Goal: Information Seeking & Learning: Learn about a topic

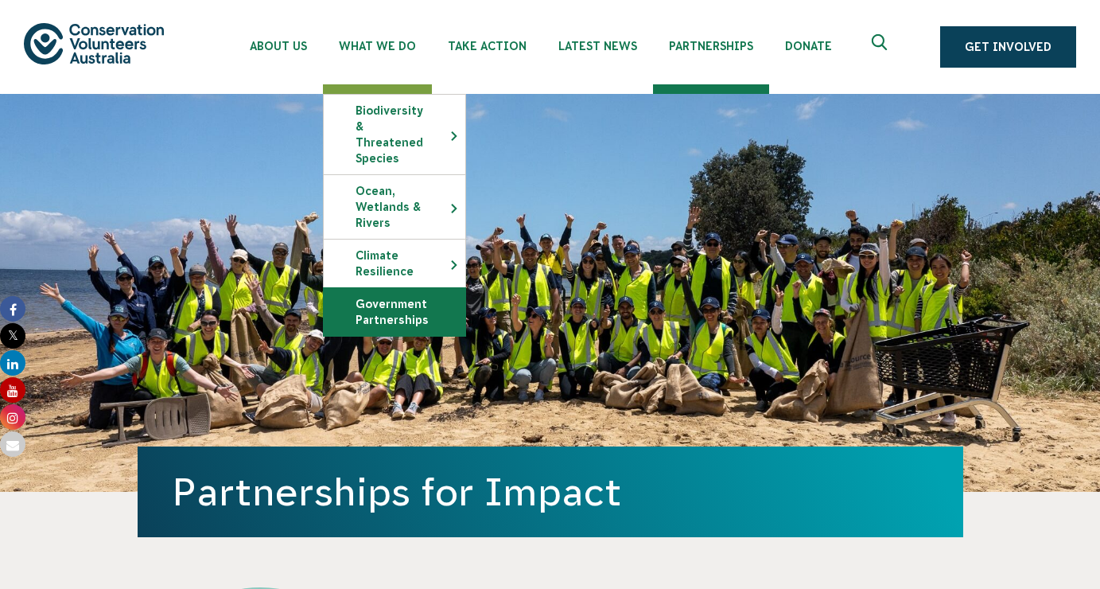
click at [397, 302] on link "Government Partnerships" at bounding box center [395, 312] width 142 height 48
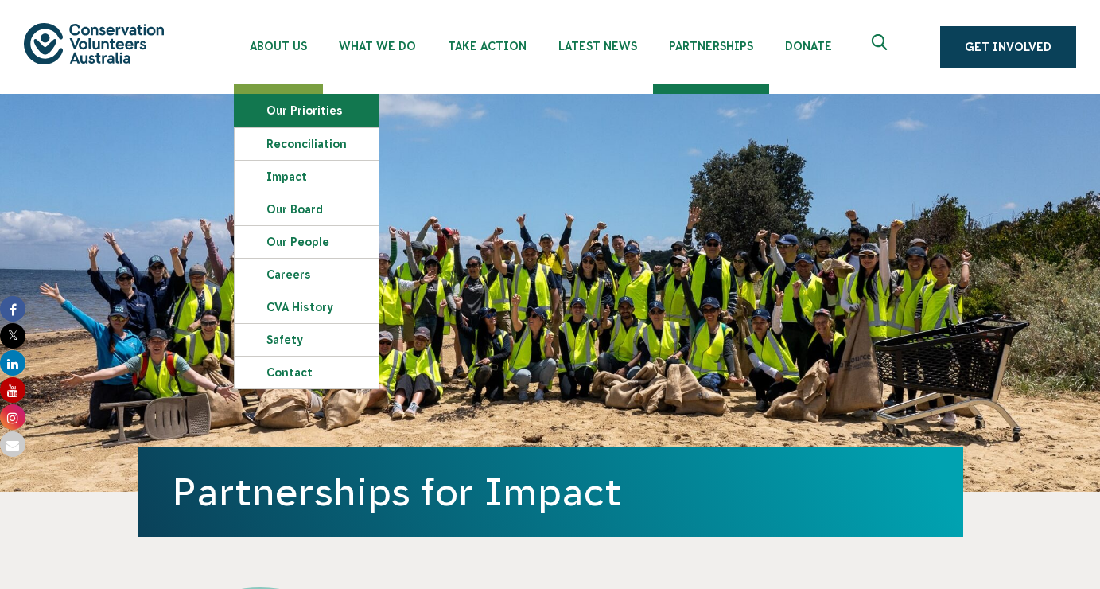
click at [278, 113] on link "Our Priorities" at bounding box center [307, 111] width 144 height 32
click at [309, 119] on link "Our Priorities" at bounding box center [307, 111] width 144 height 32
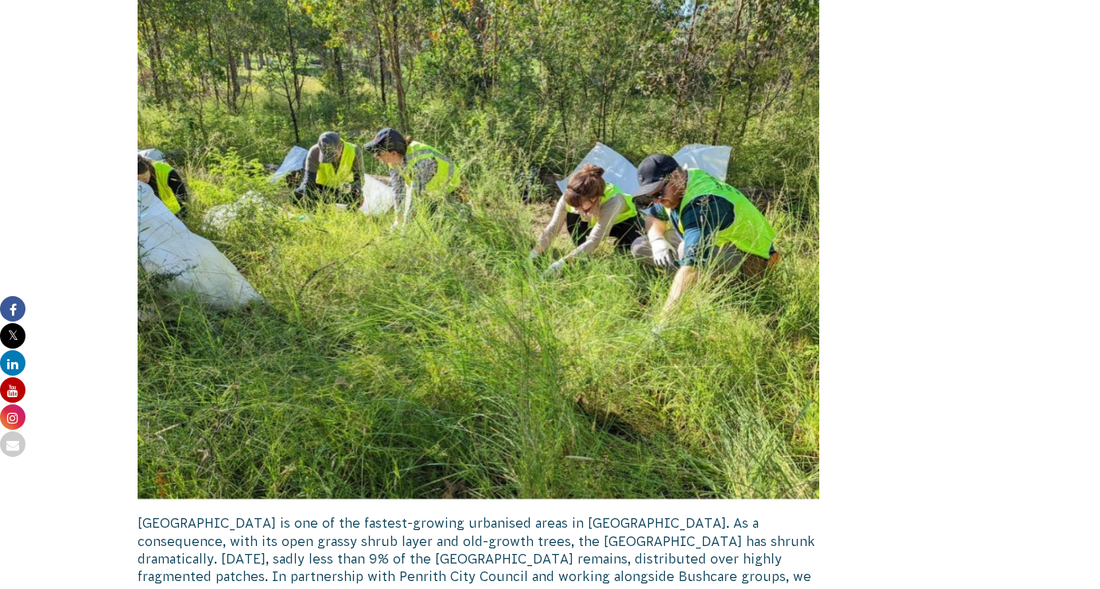
scroll to position [2384, 0]
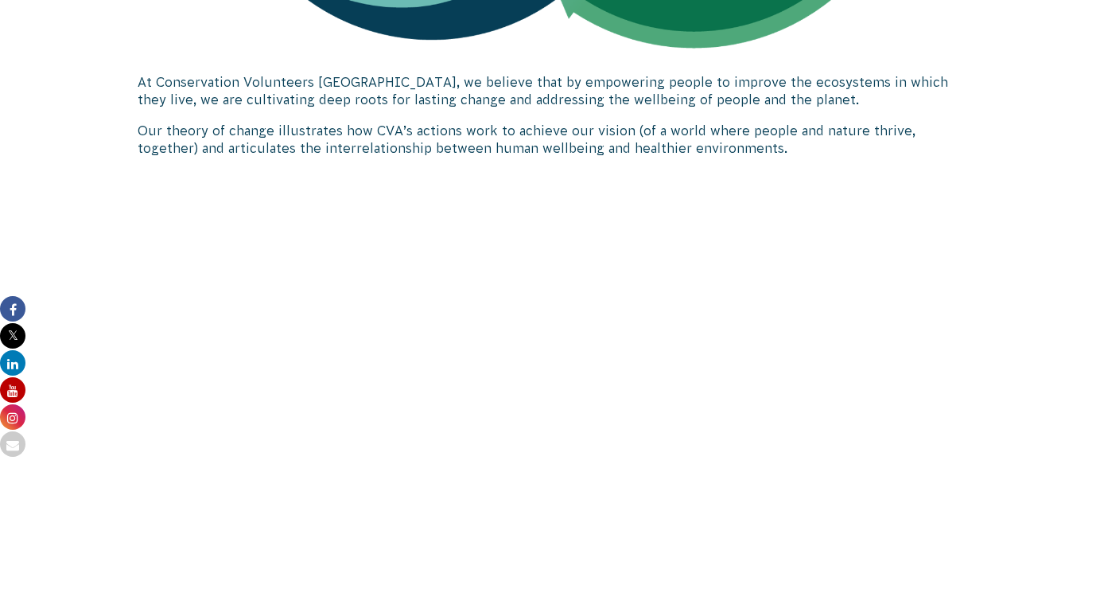
scroll to position [1504, 0]
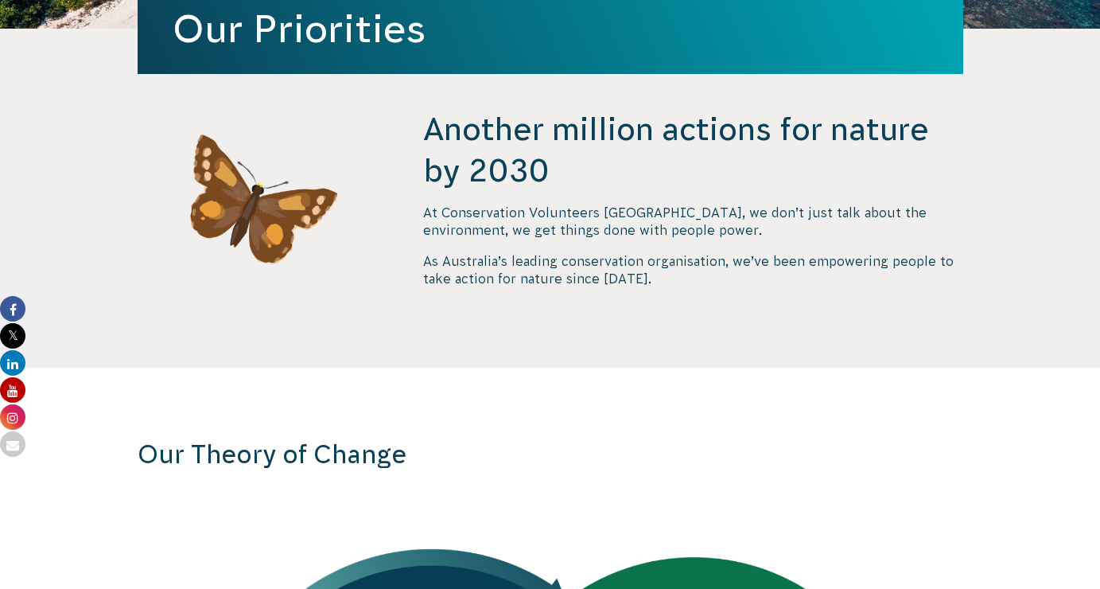
scroll to position [464, 0]
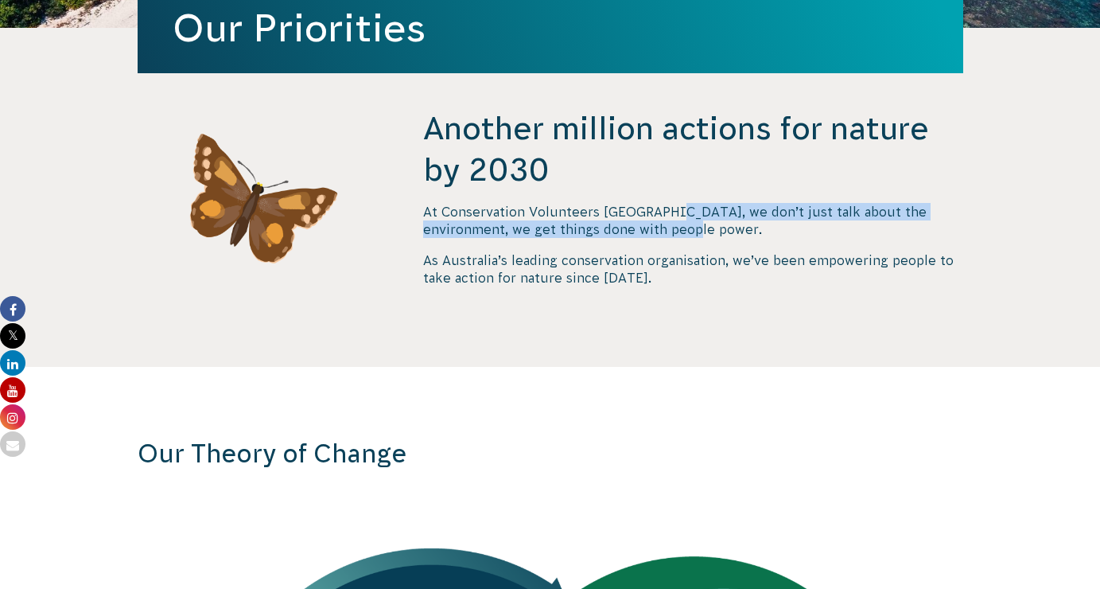
drag, startPoint x: 661, startPoint y: 212, endPoint x: 643, endPoint y: 227, distance: 24.2
click at [643, 227] on p "At Conservation Volunteers Australia, we don’t just talk about the environment,…" at bounding box center [692, 221] width 539 height 36
copy p "we don’t just talk about the environment, we get things done with people power"
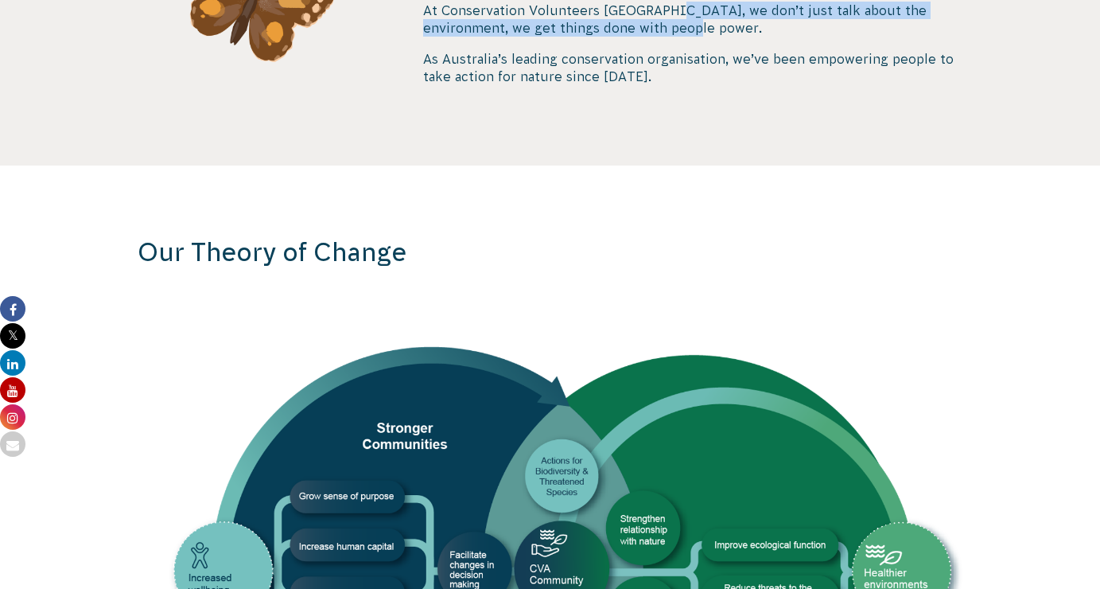
scroll to position [666, 0]
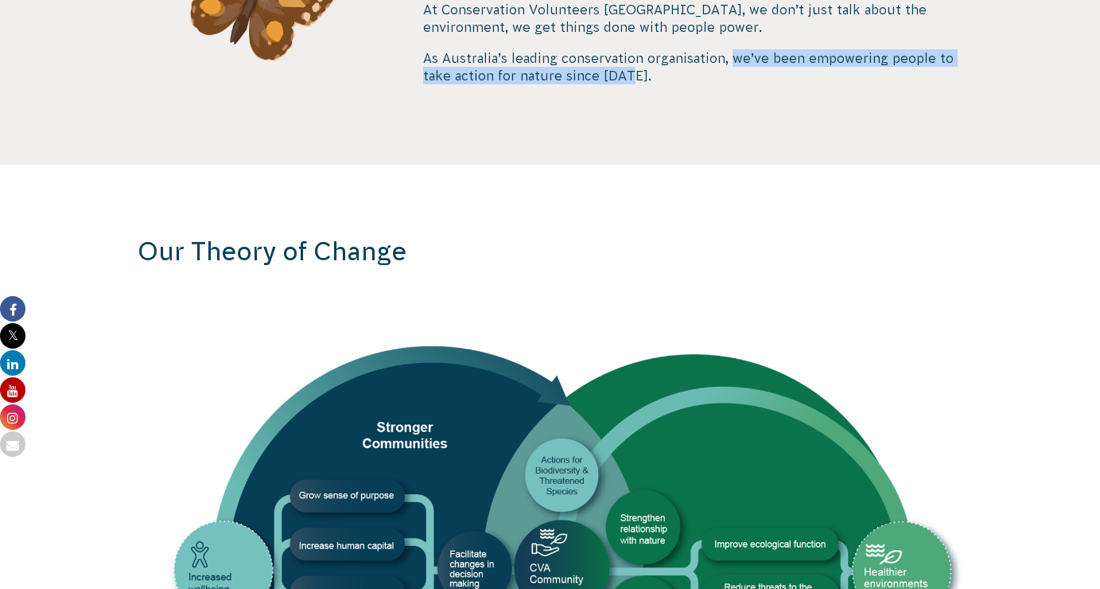
drag, startPoint x: 730, startPoint y: 58, endPoint x: 631, endPoint y: 79, distance: 101.5
click at [631, 79] on p "As Australia’s leading conservation organisation, we’ve been empowering people …" at bounding box center [692, 67] width 539 height 36
copy p "we’ve been empowering people to take action for nature since 1982"
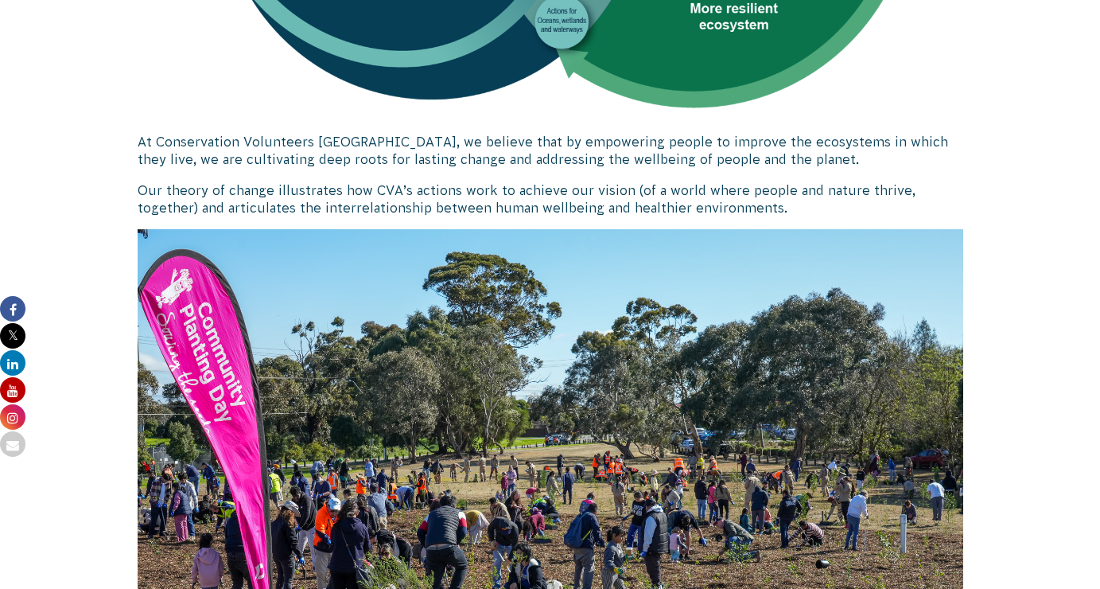
scroll to position [1358, 0]
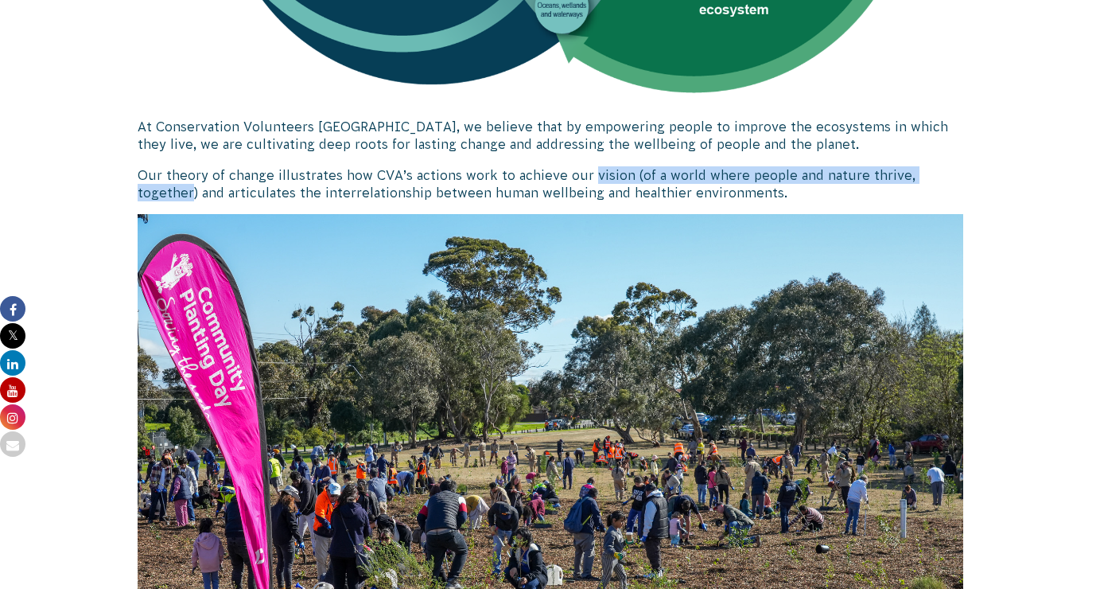
drag, startPoint x: 586, startPoint y: 174, endPoint x: 955, endPoint y: 174, distance: 369.0
click at [955, 174] on p "Our theory of change illustrates how CVA’s actions work to achieve our vision (…" at bounding box center [551, 184] width 826 height 36
copy p "vision (of a world where people and nature thrive, together"
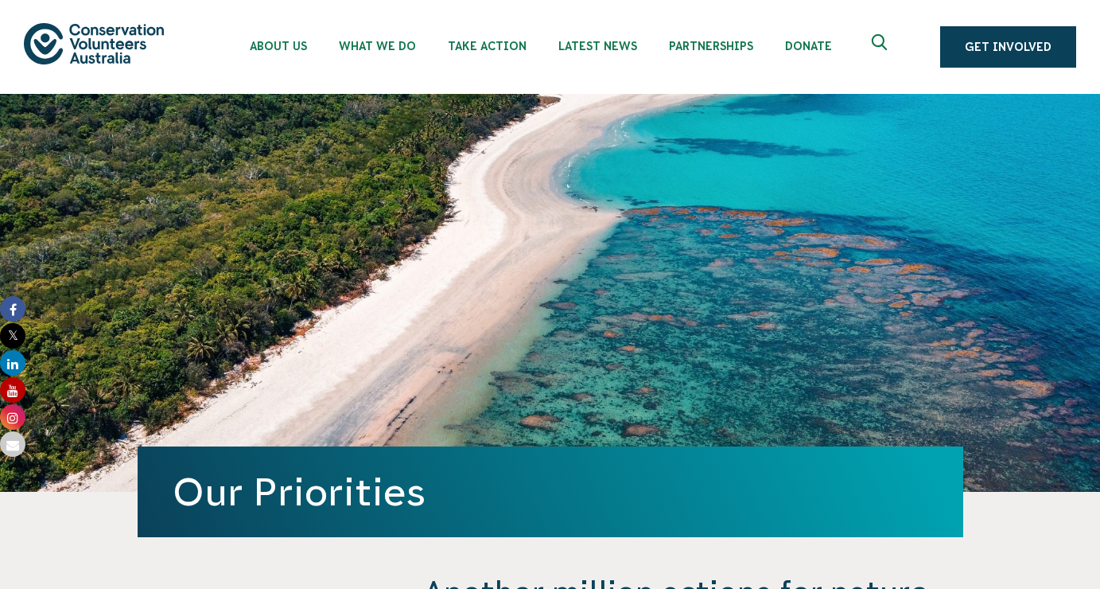
scroll to position [0, 0]
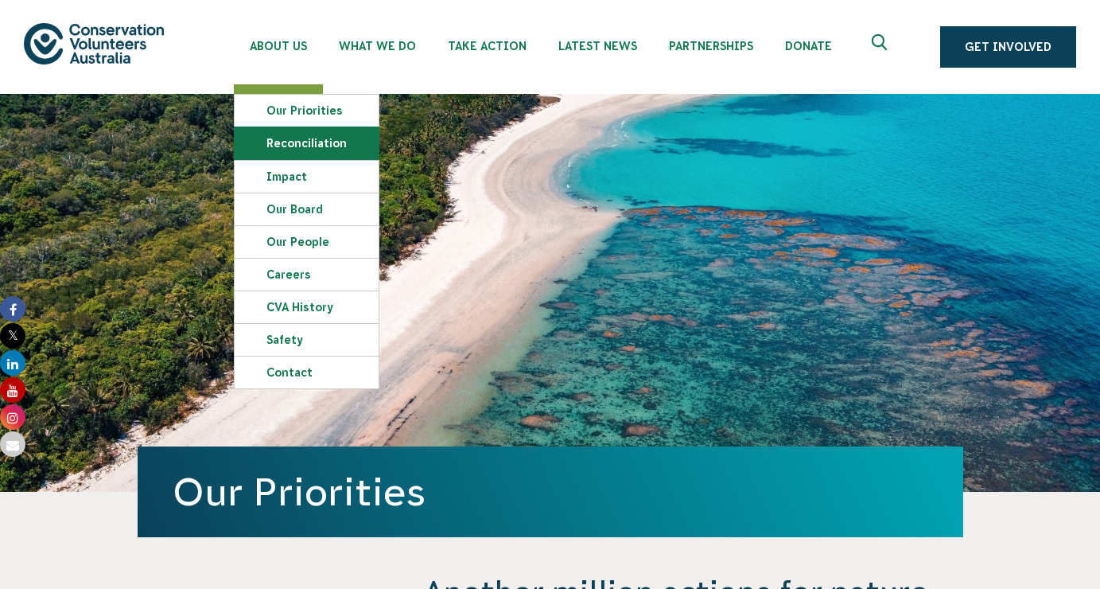
click at [297, 150] on link "Reconciliation" at bounding box center [307, 143] width 144 height 32
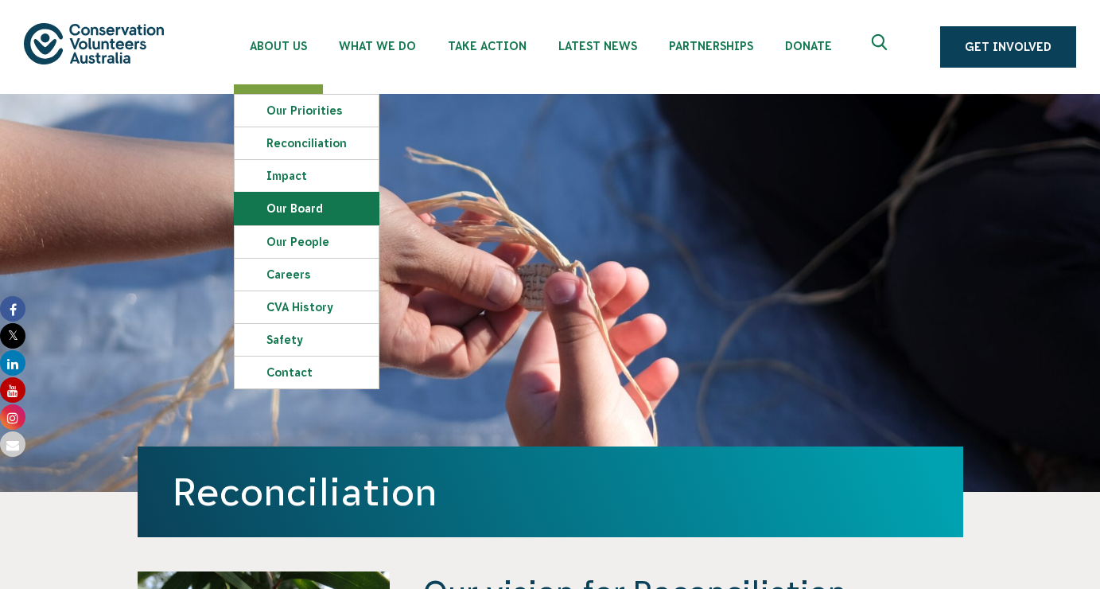
click at [295, 204] on link "Our Board" at bounding box center [307, 208] width 144 height 32
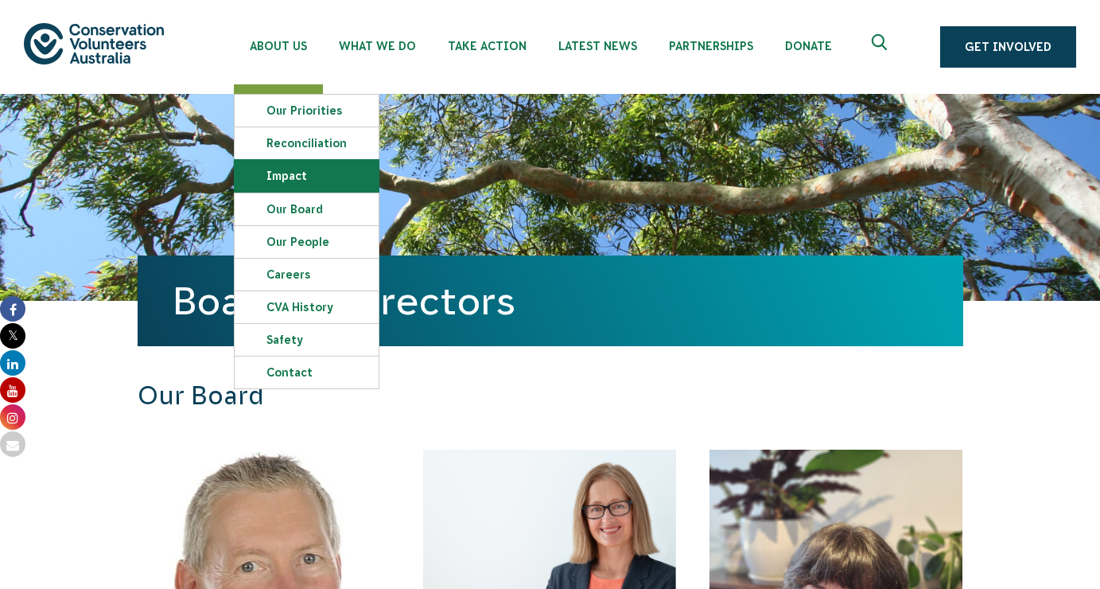
click at [299, 182] on link "Impact" at bounding box center [307, 176] width 144 height 32
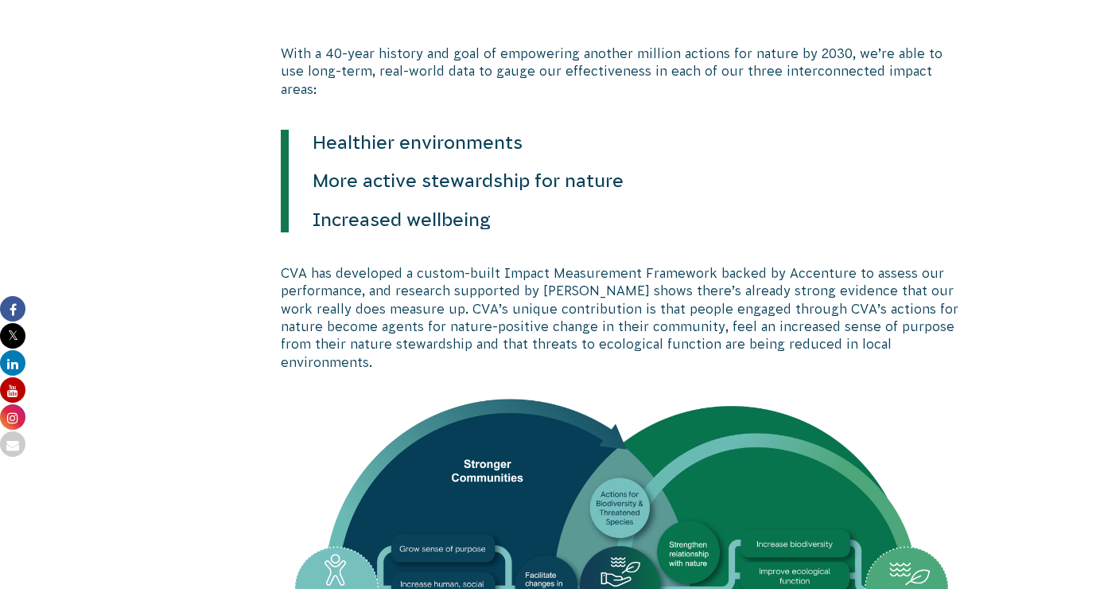
scroll to position [547, 0]
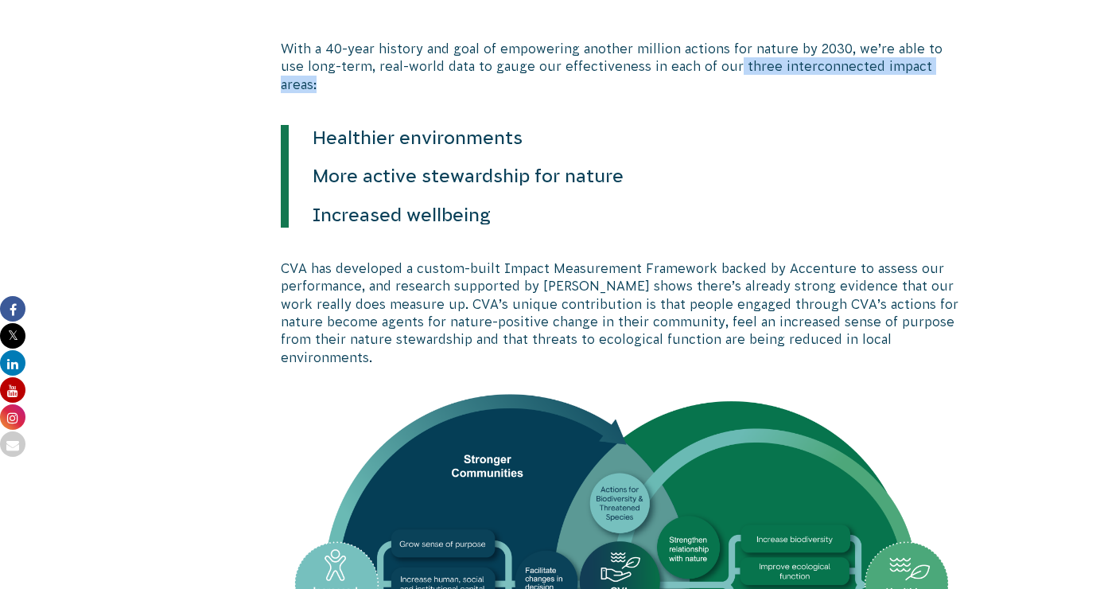
drag, startPoint x: 707, startPoint y: 69, endPoint x: 932, endPoint y: 68, distance: 225.1
click at [932, 68] on p "With a 40-year history and goal of empowering another million actions for natur…" at bounding box center [622, 66] width 682 height 53
copy p "three interconnected impact areas:"
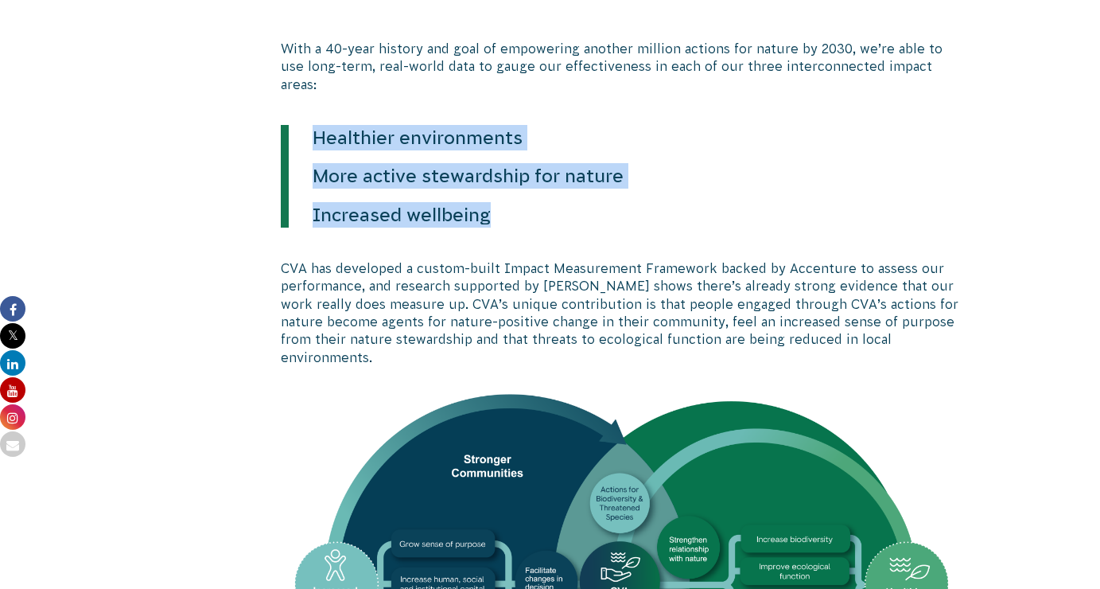
drag, startPoint x: 318, startPoint y: 120, endPoint x: 497, endPoint y: 195, distance: 193.9
click at [498, 196] on blockquote "Healthier environments More active stewardship for nature Increased wellbeing" at bounding box center [571, 176] width 580 height 103
copy blockquote "Healthier environments More active stewardship for nature Increased wellbeing"
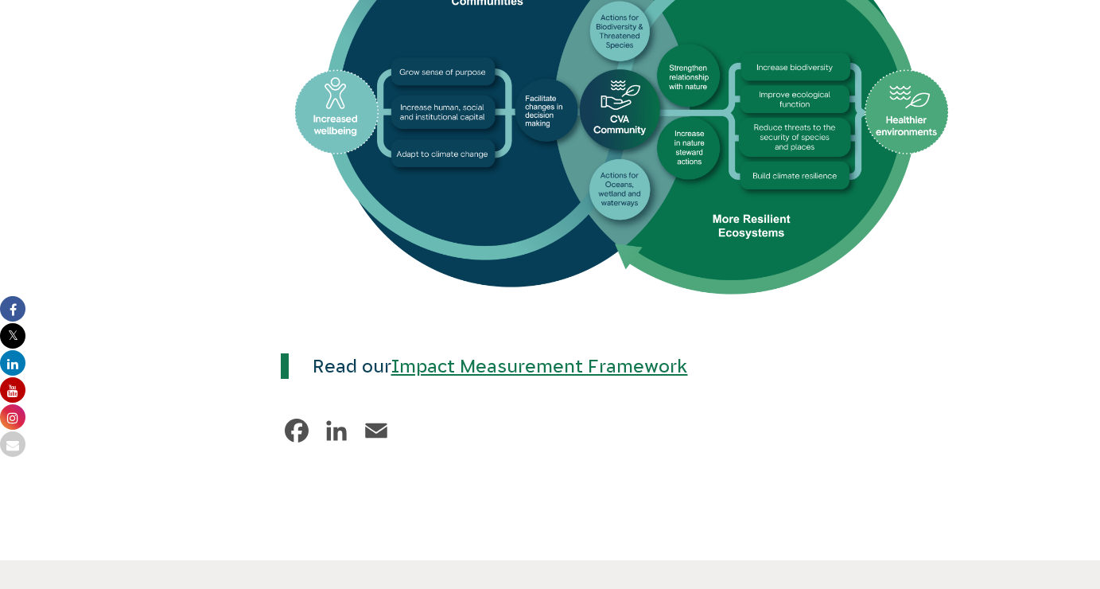
scroll to position [1028, 0]
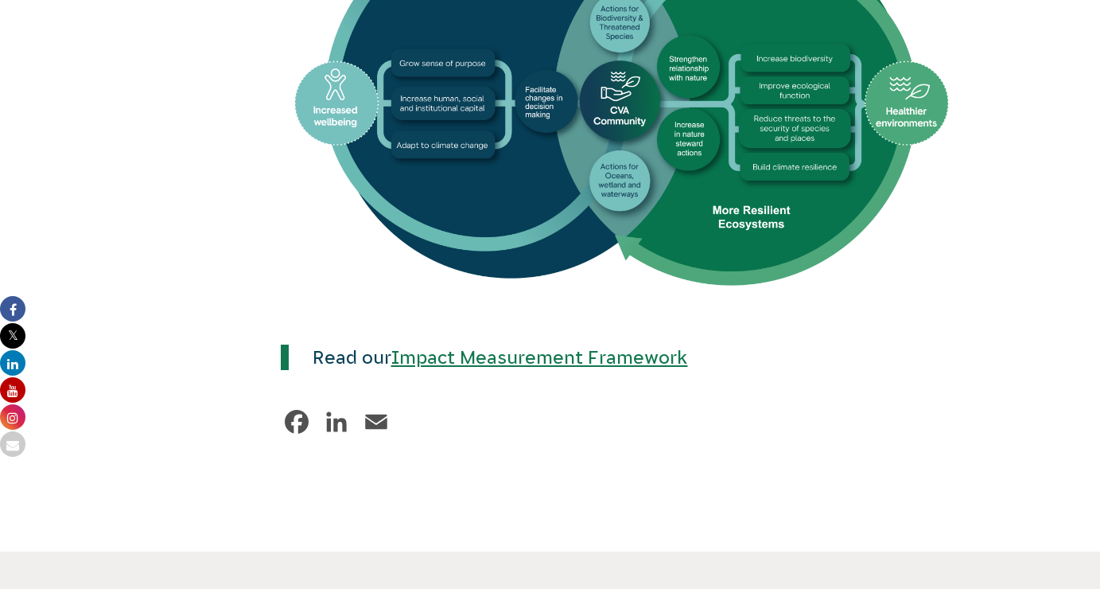
click at [554, 347] on link "Impact Measurement Framework" at bounding box center [539, 357] width 297 height 21
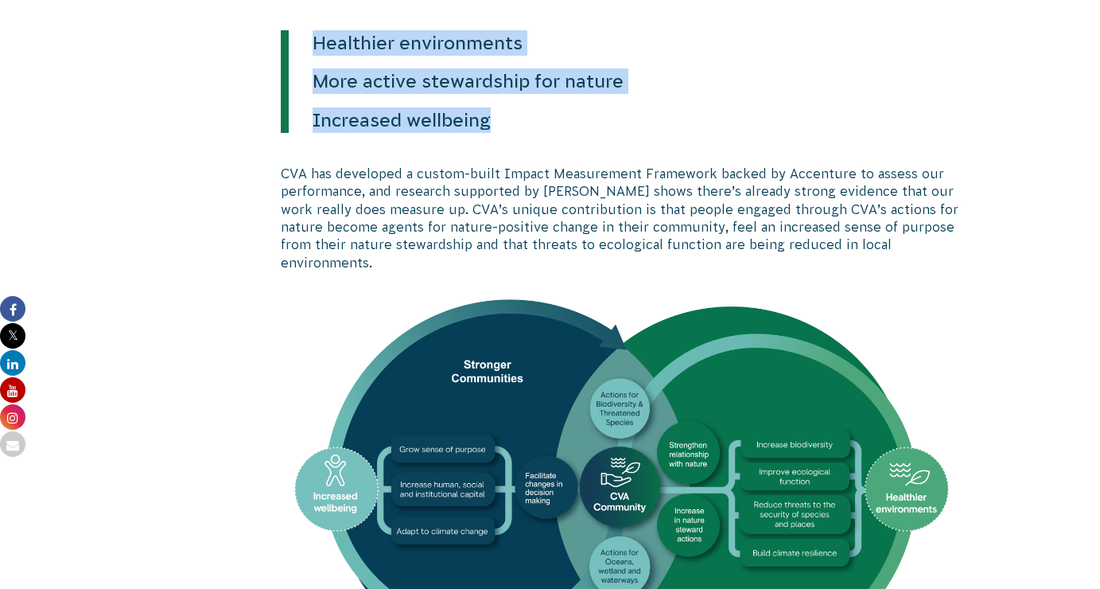
scroll to position [647, 0]
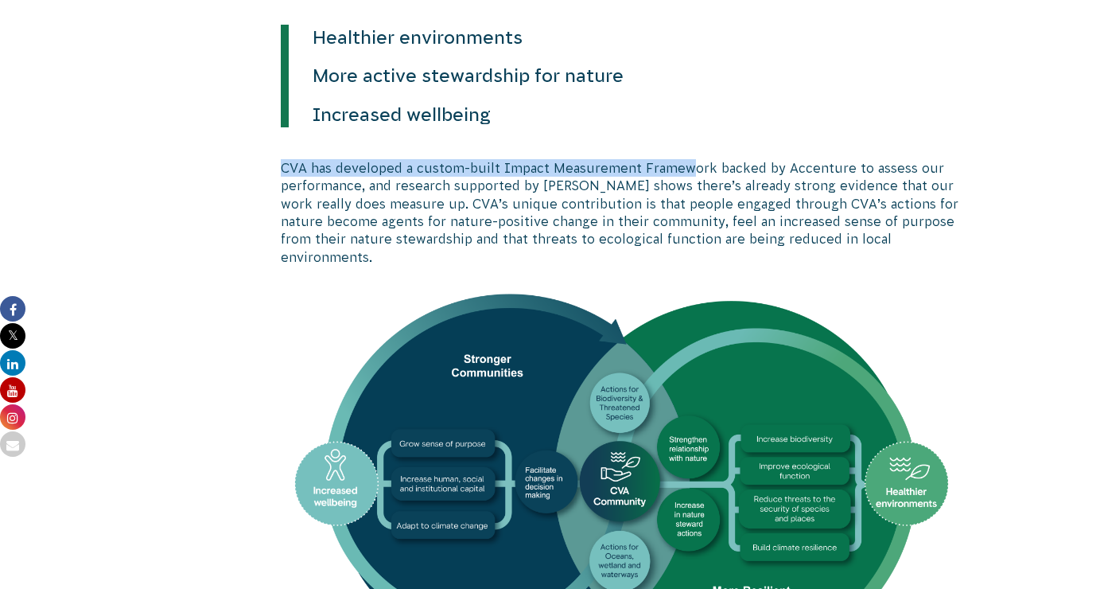
drag, startPoint x: 278, startPoint y: 148, endPoint x: 685, endPoint y: 154, distance: 406.5
click at [685, 154] on div "With a 40-year history and goal of empowering another million actions for natur…" at bounding box center [550, 420] width 859 height 960
click at [685, 159] on p "CVA has developed a custom-built Impact Measurement Framework backed by Accentu…" at bounding box center [622, 212] width 682 height 107
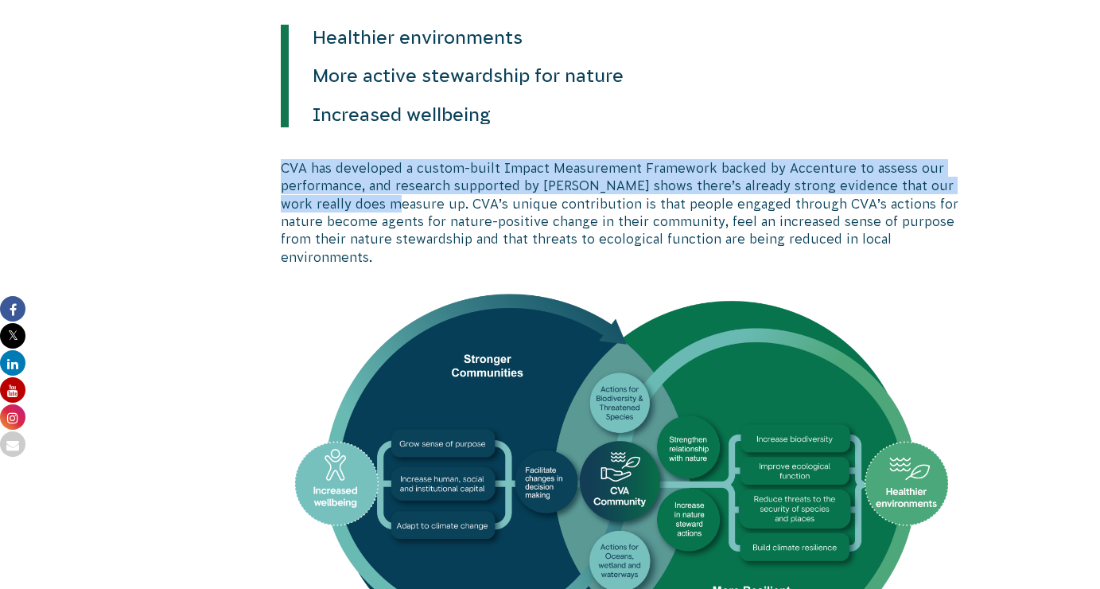
drag, startPoint x: 277, startPoint y: 150, endPoint x: 386, endPoint y: 185, distance: 114.4
click at [386, 185] on div "With a 40-year history and goal of empowering another million actions for natur…" at bounding box center [550, 420] width 859 height 960
copy p "CVA has developed a custom-built Impact Measurement Framework backed by Accentu…"
click at [298, 165] on p "CVA has developed a custom-built Impact Measurement Framework backed by Accentu…" at bounding box center [622, 212] width 682 height 107
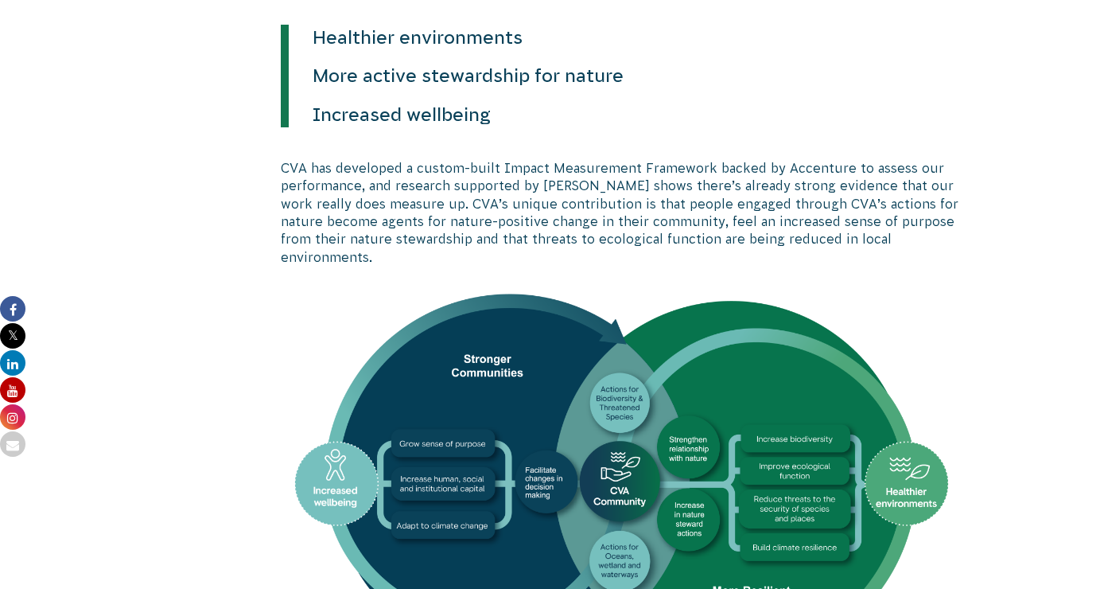
click at [278, 151] on div "With a 40-year history and goal of empowering another million actions for natur…" at bounding box center [550, 420] width 859 height 960
click at [281, 159] on p "CVA has developed a custom-built Impact Measurement Framework backed by Accentu…" at bounding box center [622, 212] width 682 height 107
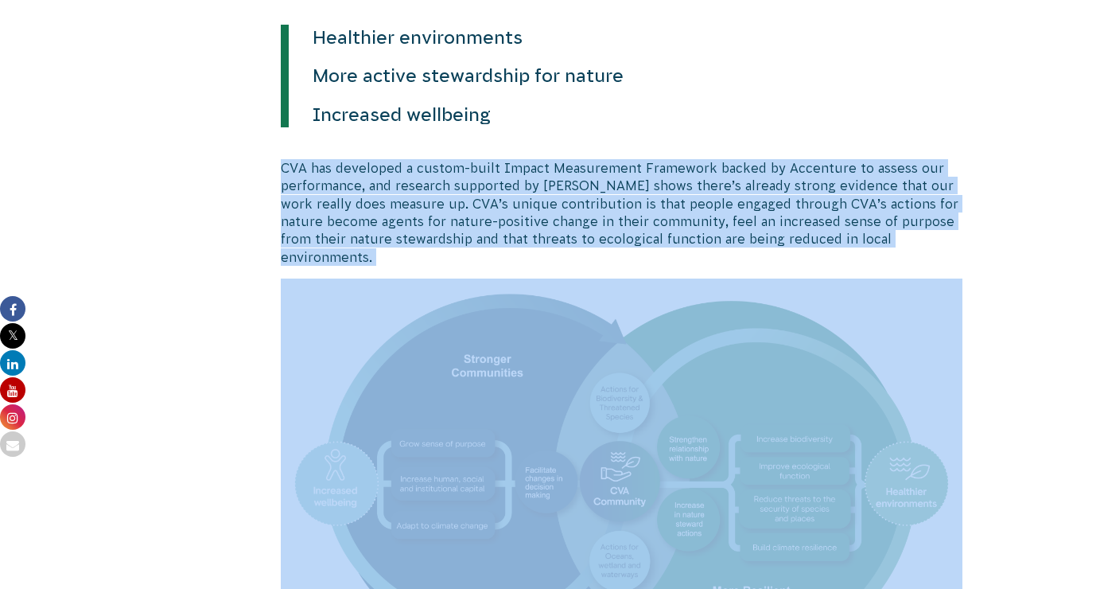
drag, startPoint x: 280, startPoint y: 150, endPoint x: 917, endPoint y: 219, distance: 640.7
click at [917, 219] on p "CVA has developed a custom-built Impact Measurement Framework backed by Accentu…" at bounding box center [622, 212] width 682 height 107
copy div "CVA has developed a custom-built Impact Measurement Framework backed by Accentu…"
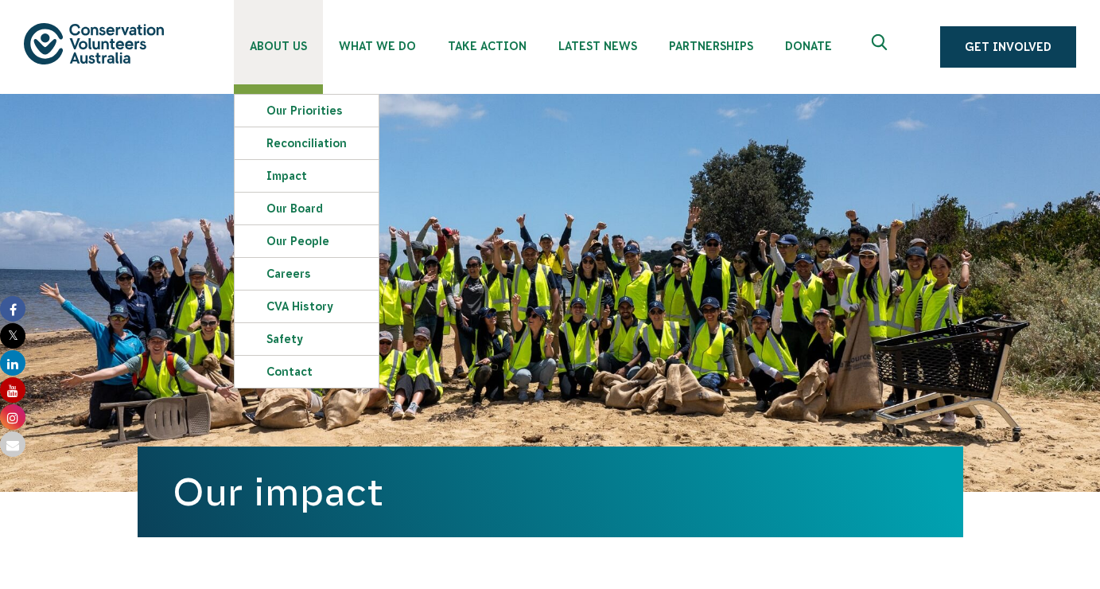
scroll to position [0, 0]
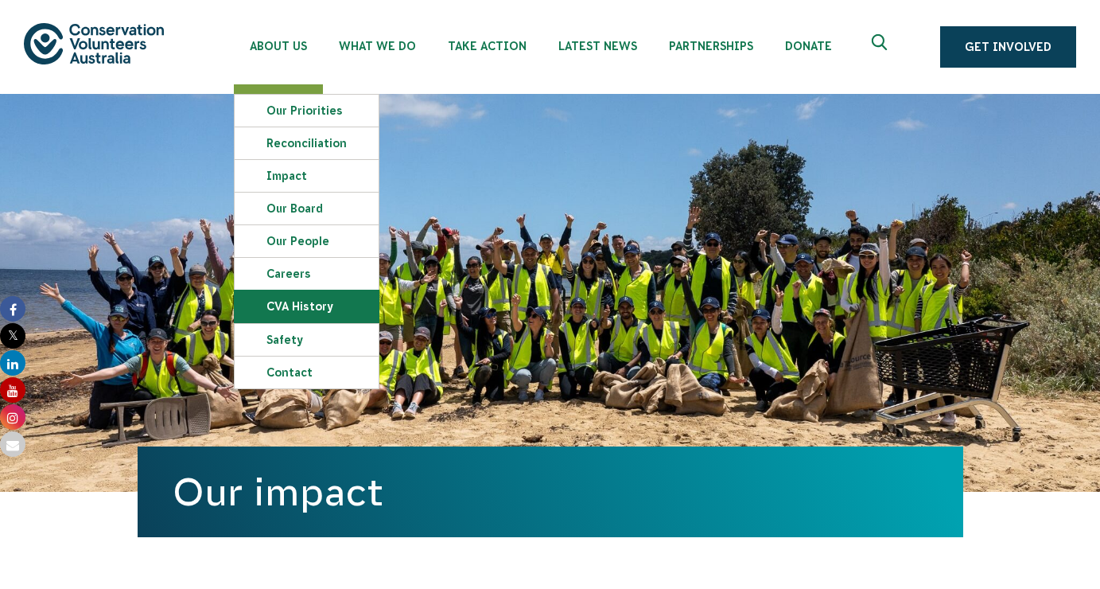
click at [298, 305] on link "CVA history" at bounding box center [307, 306] width 144 height 32
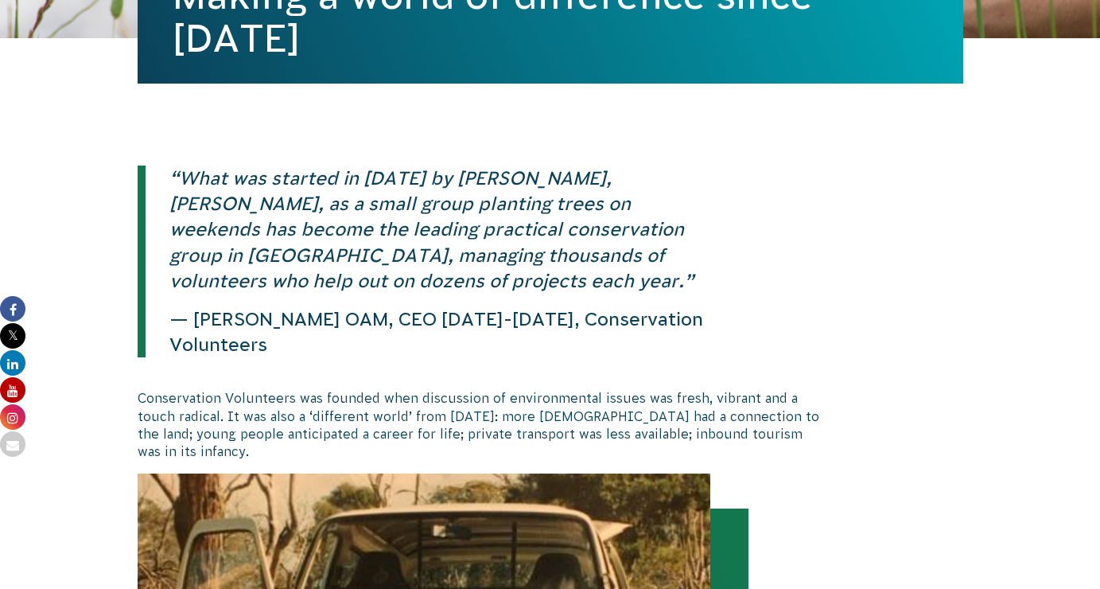
scroll to position [261, 0]
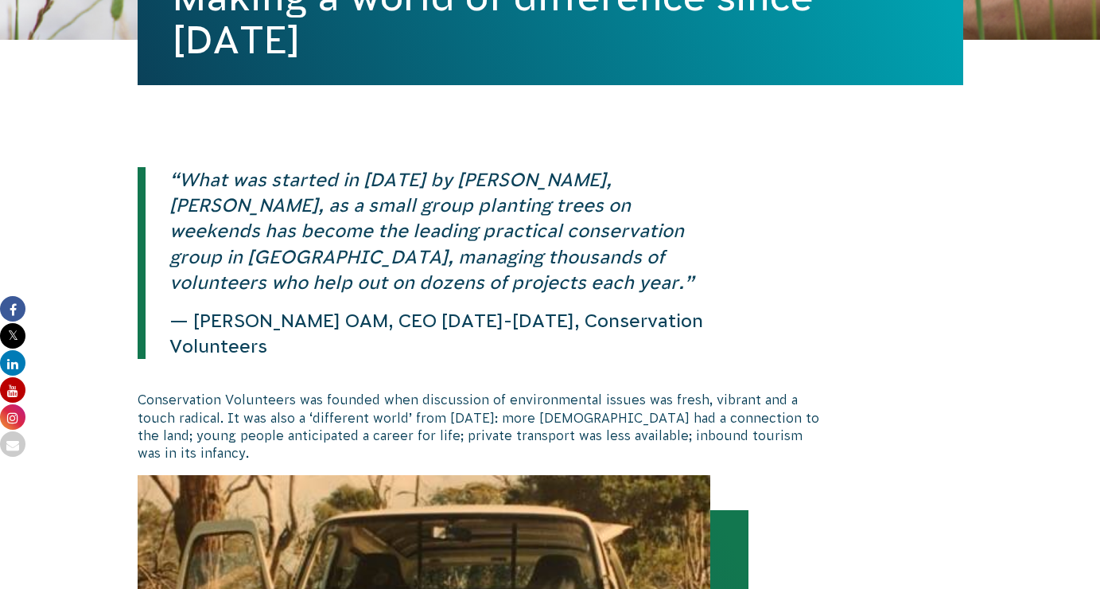
click at [226, 416] on p "Conservation Volunteers was founded when discussion of environmental issues was…" at bounding box center [479, 427] width 682 height 72
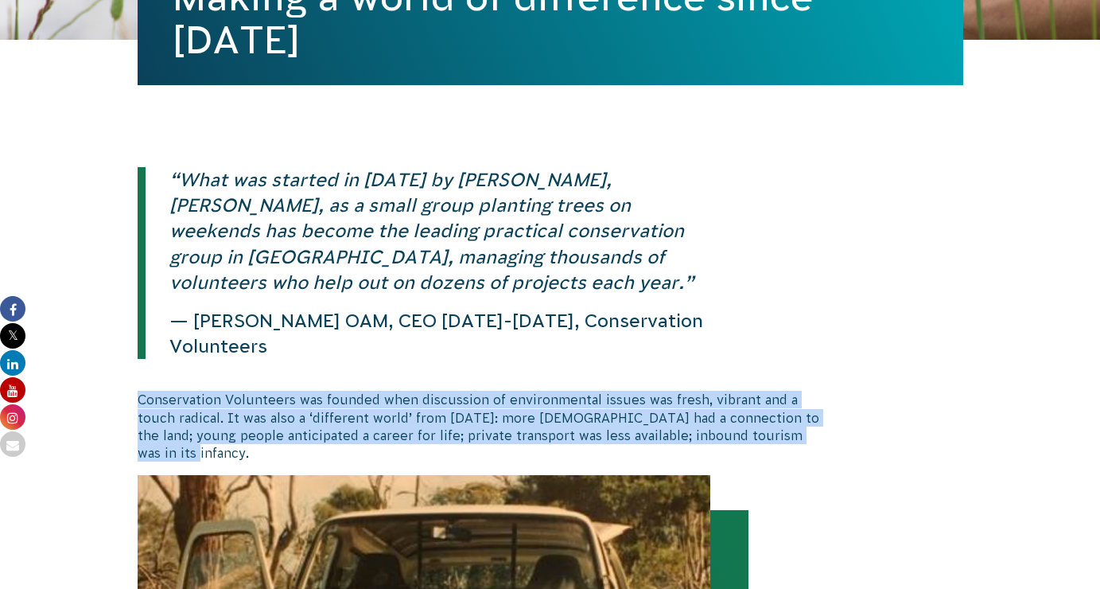
drag, startPoint x: 138, startPoint y: 398, endPoint x: 193, endPoint y: 454, distance: 78.7
click at [194, 455] on p "Conservation Volunteers was founded when discussion of environmental issues was…" at bounding box center [479, 427] width 682 height 72
copy p "Conservation Volunteers was founded when discussion of environmental issues was…"
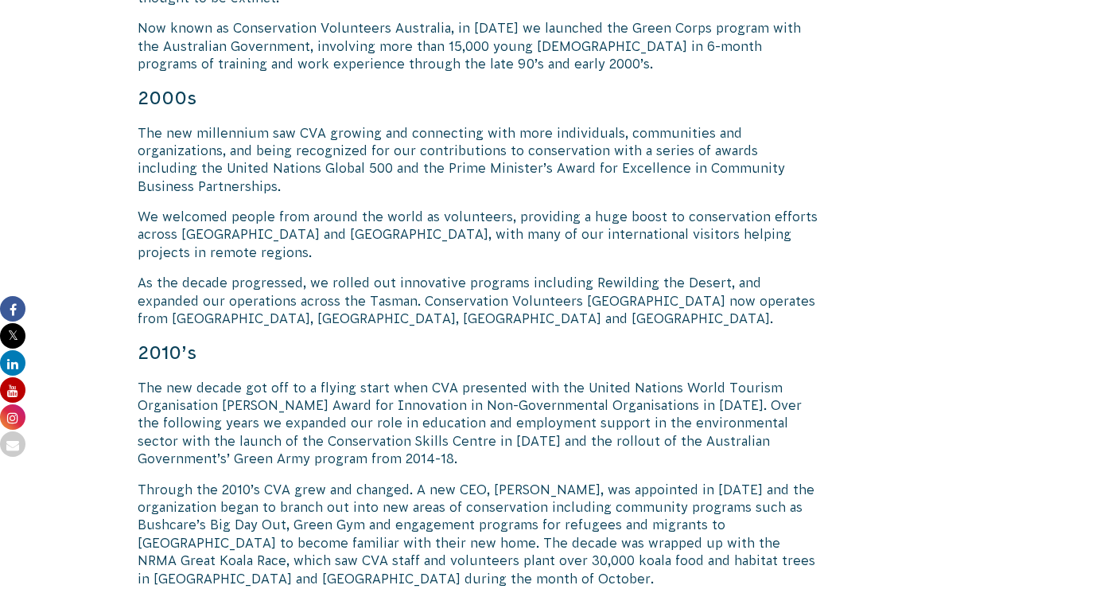
scroll to position [1484, 0]
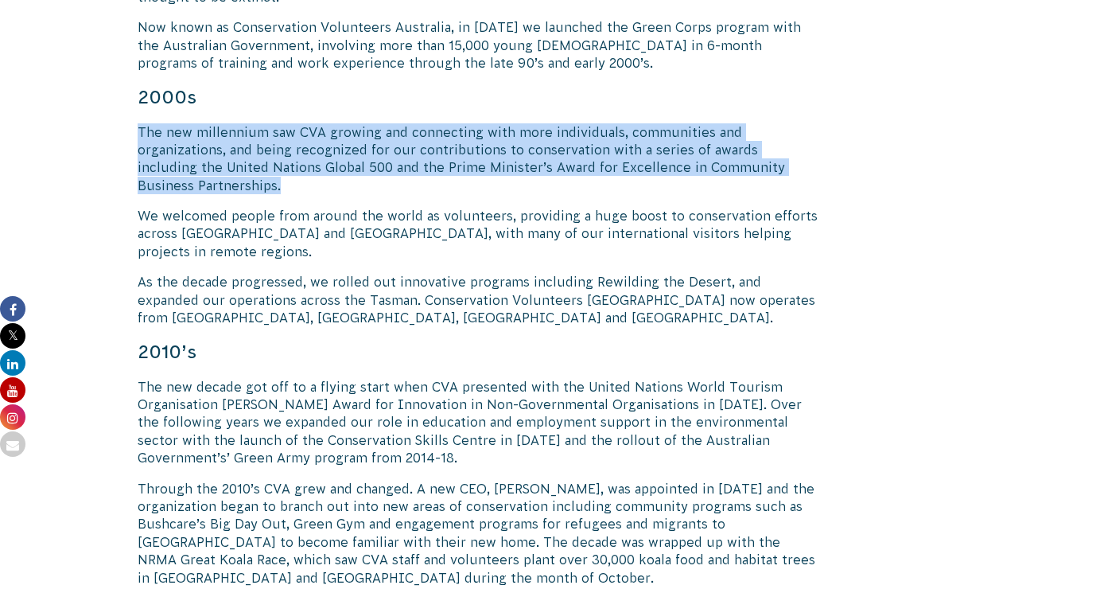
drag, startPoint x: 138, startPoint y: 87, endPoint x: 789, endPoint y: 122, distance: 651.5
click at [790, 124] on p "The new millennium saw CVA growing and connecting with more individuals, commun…" at bounding box center [479, 159] width 682 height 72
copy p "The new millennium saw CVA growing and connecting with more individuals, commun…"
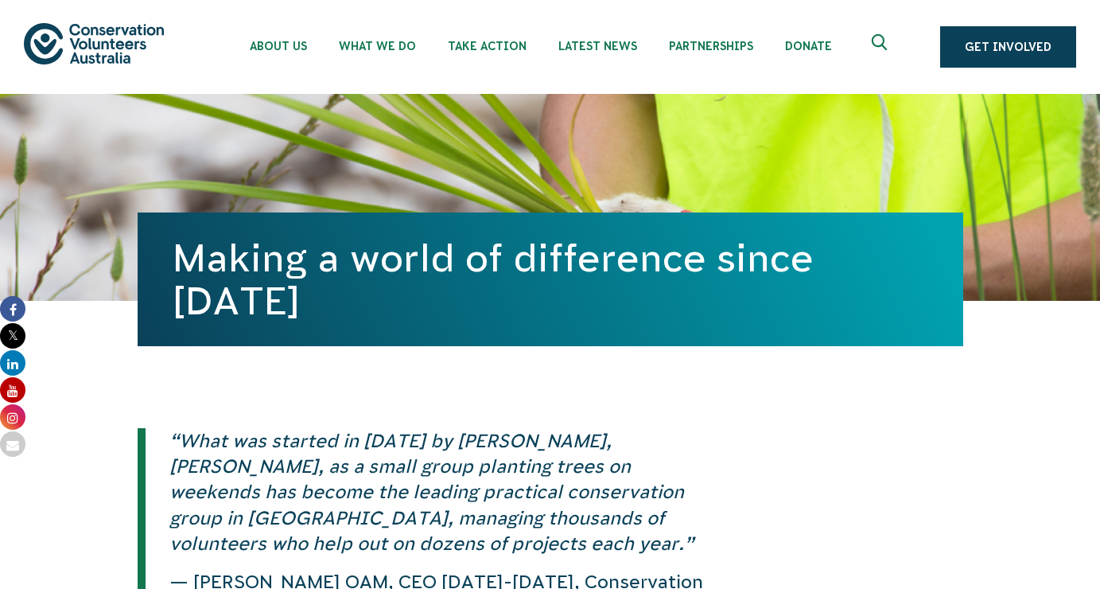
scroll to position [0, 0]
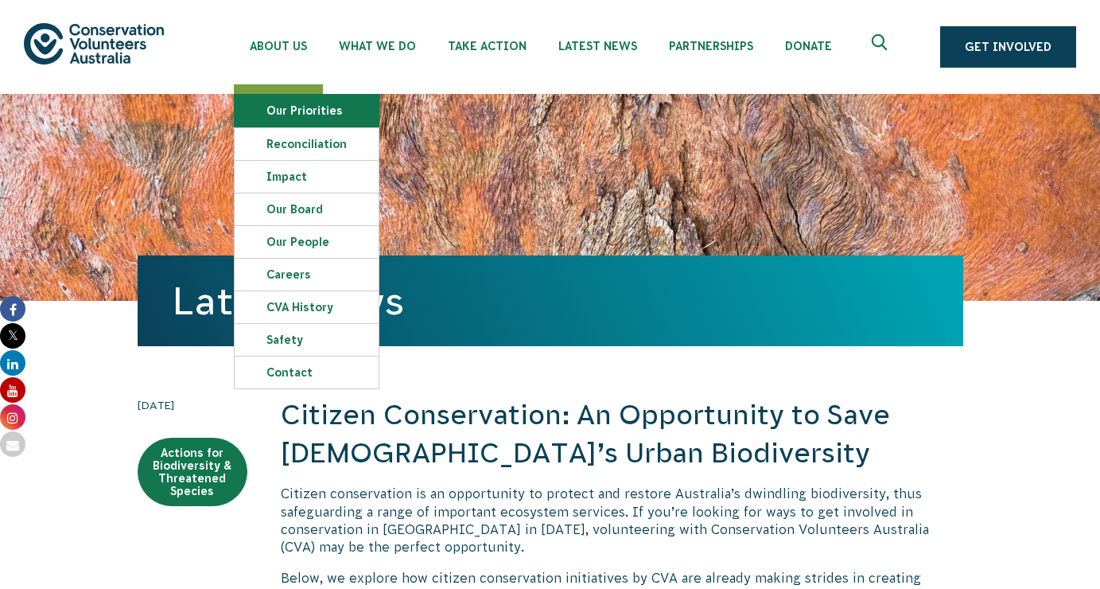
click at [296, 113] on link "Our Priorities" at bounding box center [307, 111] width 144 height 32
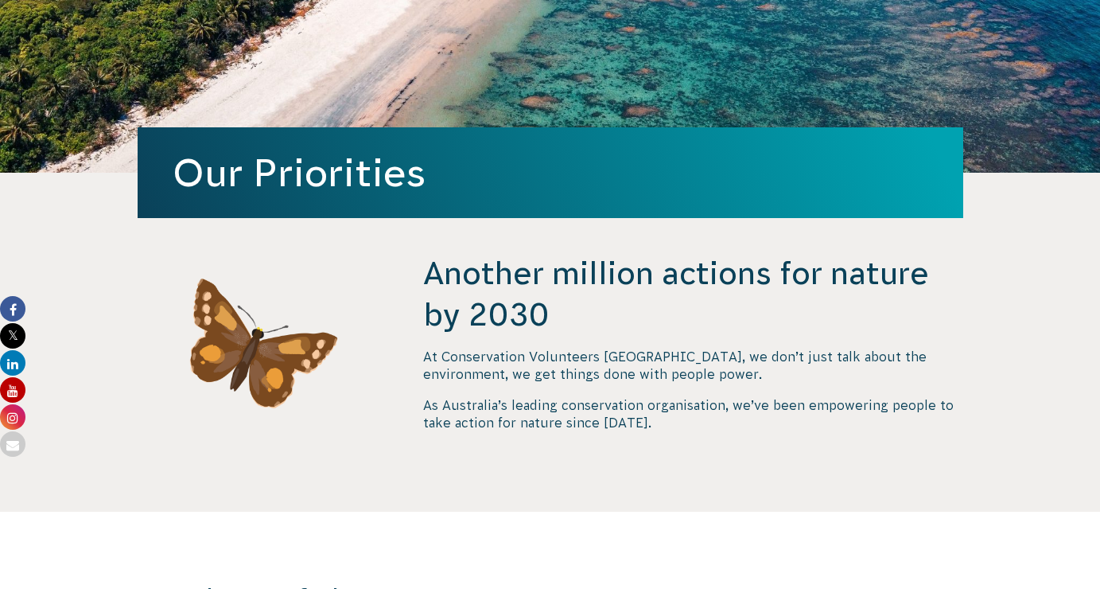
scroll to position [413, 0]
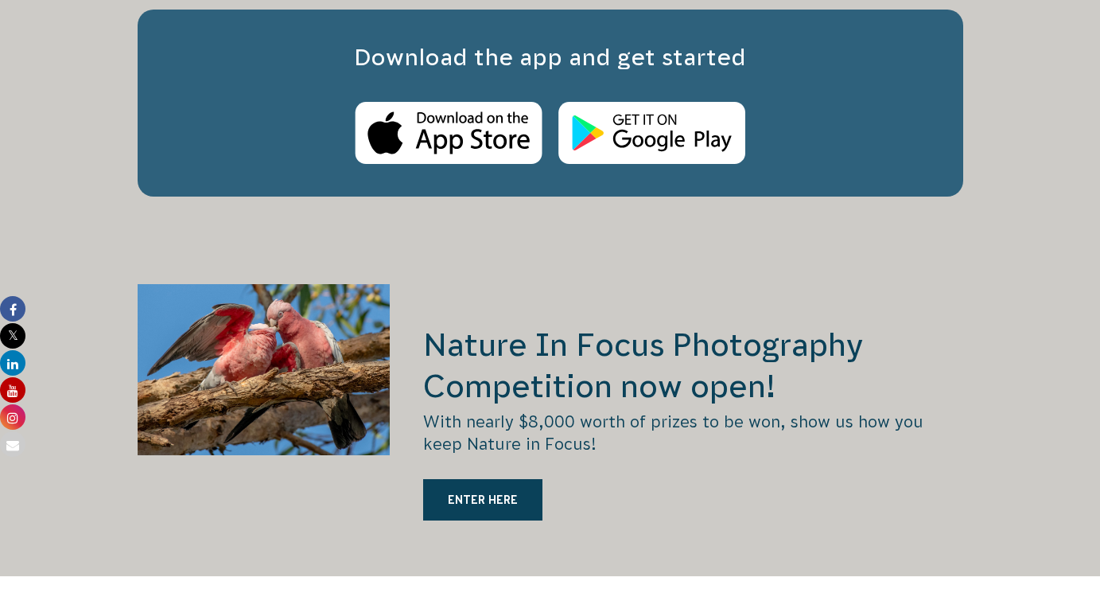
scroll to position [2640, 0]
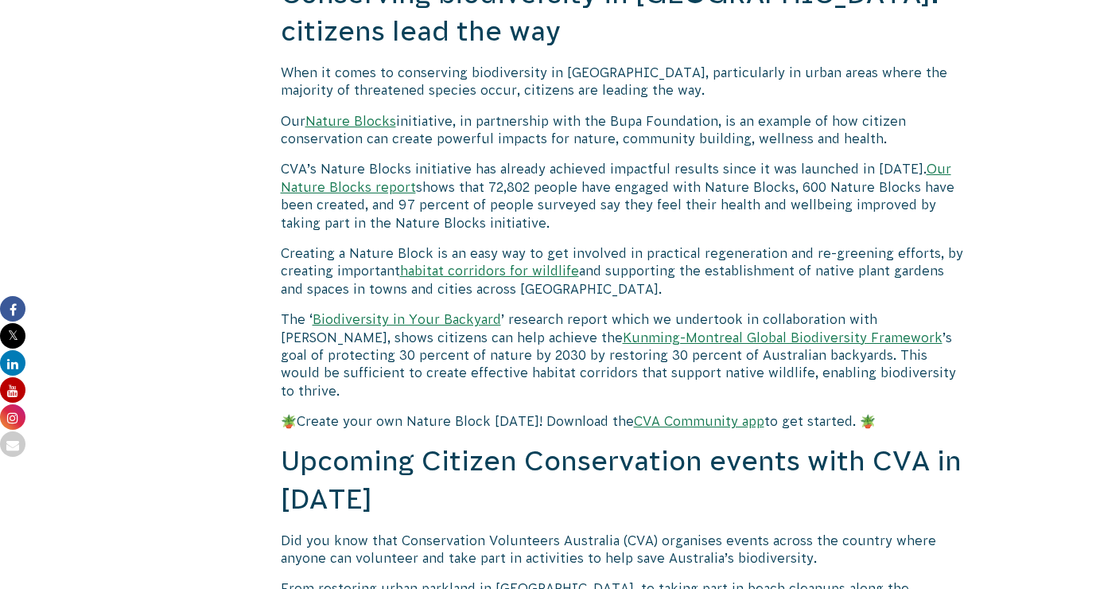
scroll to position [4910, 0]
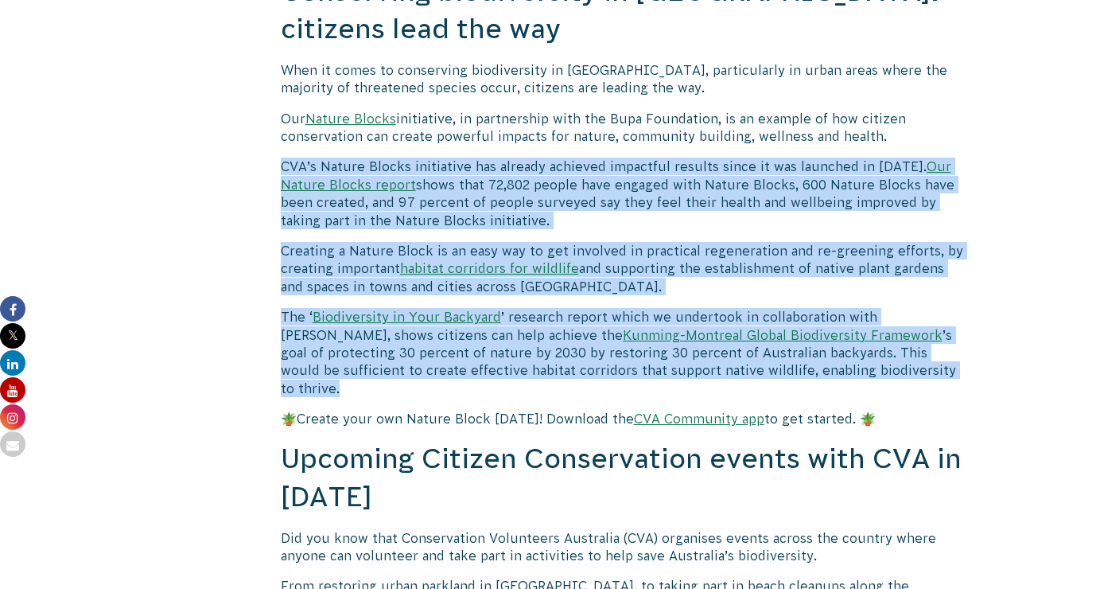
drag, startPoint x: 282, startPoint y: 49, endPoint x: 871, endPoint y: 253, distance: 623.8
copy div "LOR’i Dolors Ametco adipiscing eli seddoei temporin utlaboree dolorem aliqu en …"
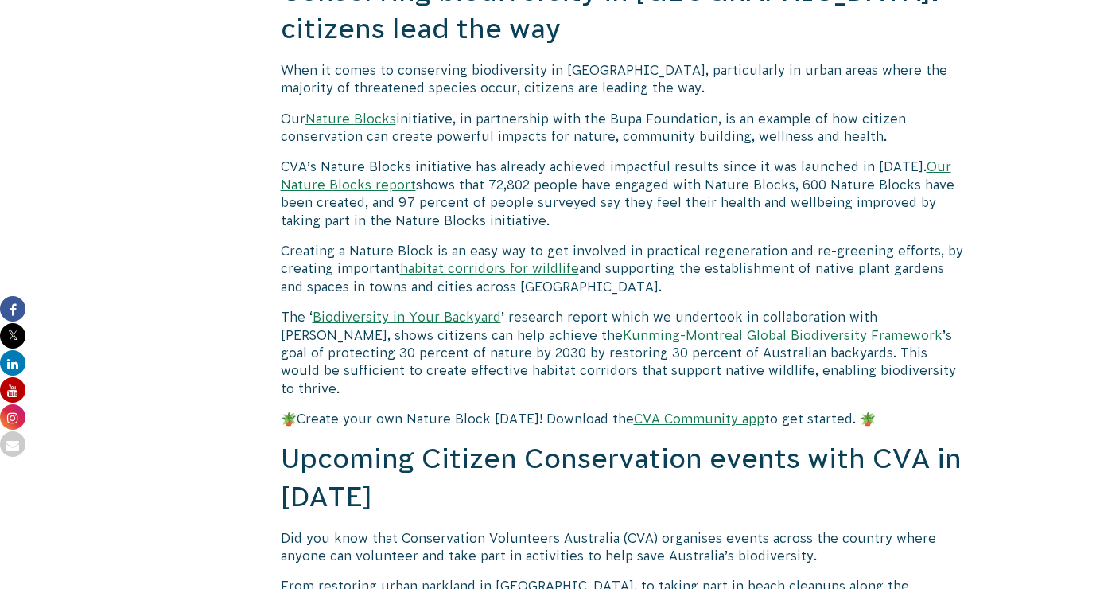
click at [457, 440] on h2 "Upcoming Citizen Conservation events with CVA in [DATE]" at bounding box center [622, 478] width 682 height 76
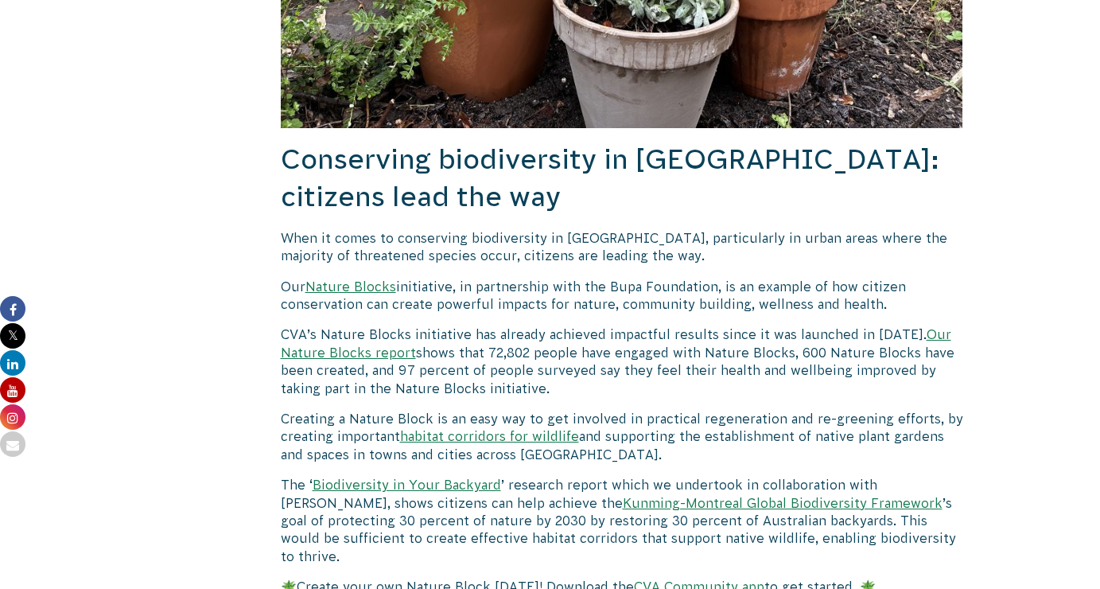
scroll to position [4741, 0]
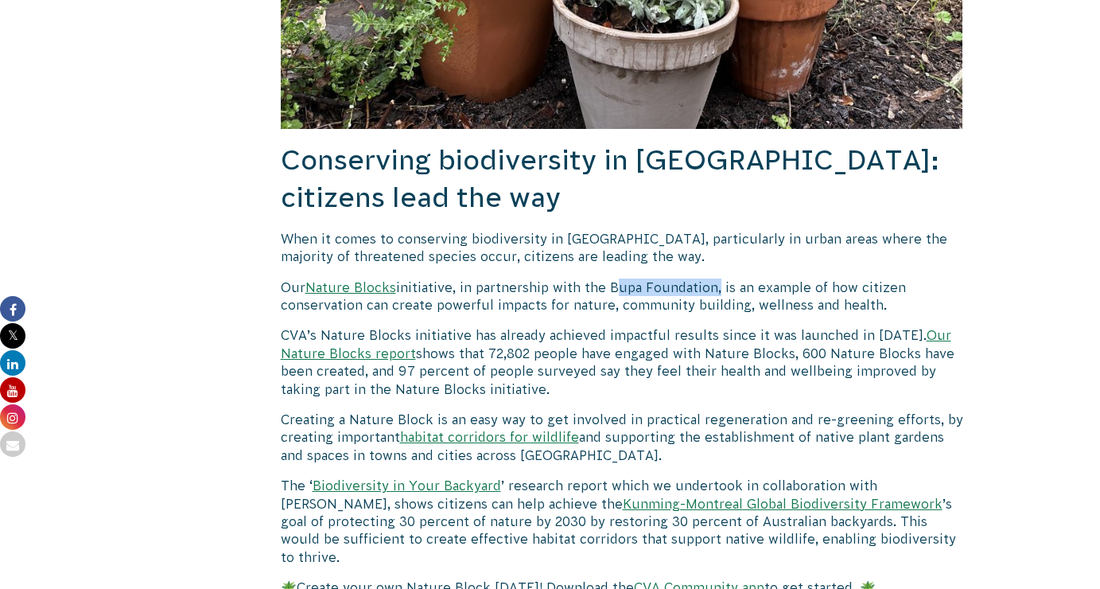
drag, startPoint x: 608, startPoint y: 173, endPoint x: 714, endPoint y: 174, distance: 106.6
click at [715, 278] on p "Our Nature Blocks initiative, in partnership with the Bupa Foundation, is an ex…" at bounding box center [622, 296] width 682 height 36
copy p "Bupa Foundation"
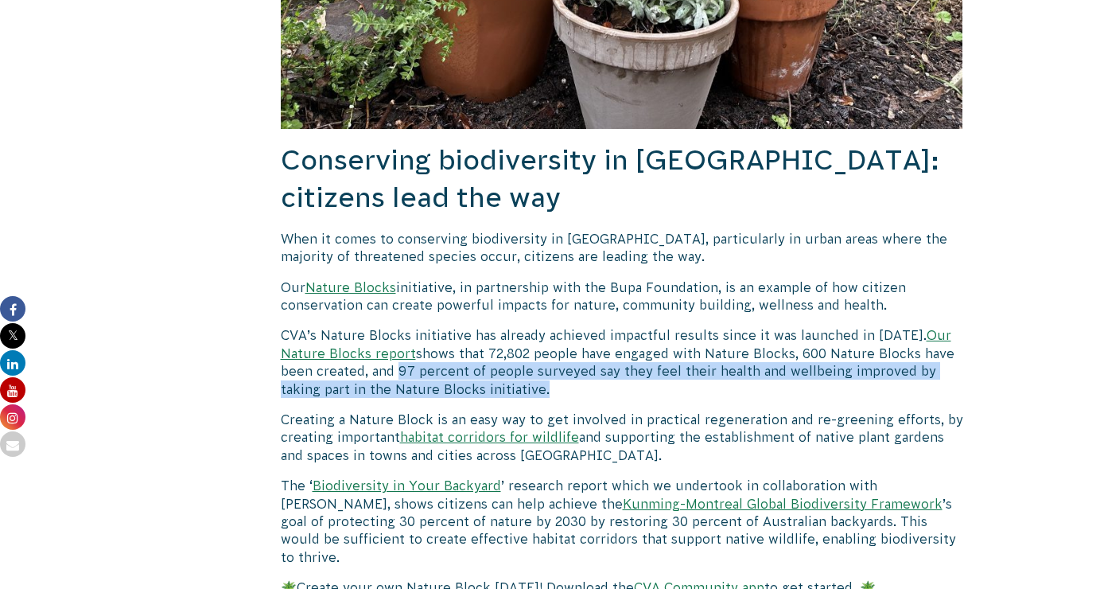
drag, startPoint x: 396, startPoint y: 255, endPoint x: 539, endPoint y: 274, distance: 144.4
click at [539, 326] on p "CVA’s Nature Blocks initiative has already achieved impactful results since it …" at bounding box center [622, 362] width 682 height 72
copy p "97 percent of people surveyed say they feel their health and wellbeing improved…"
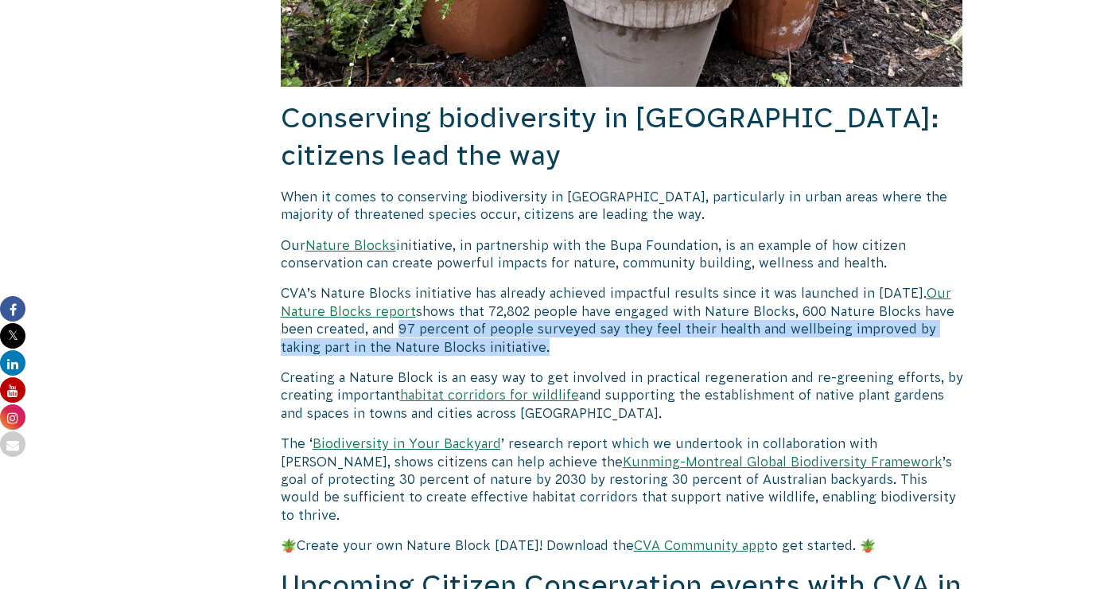
scroll to position [4785, 0]
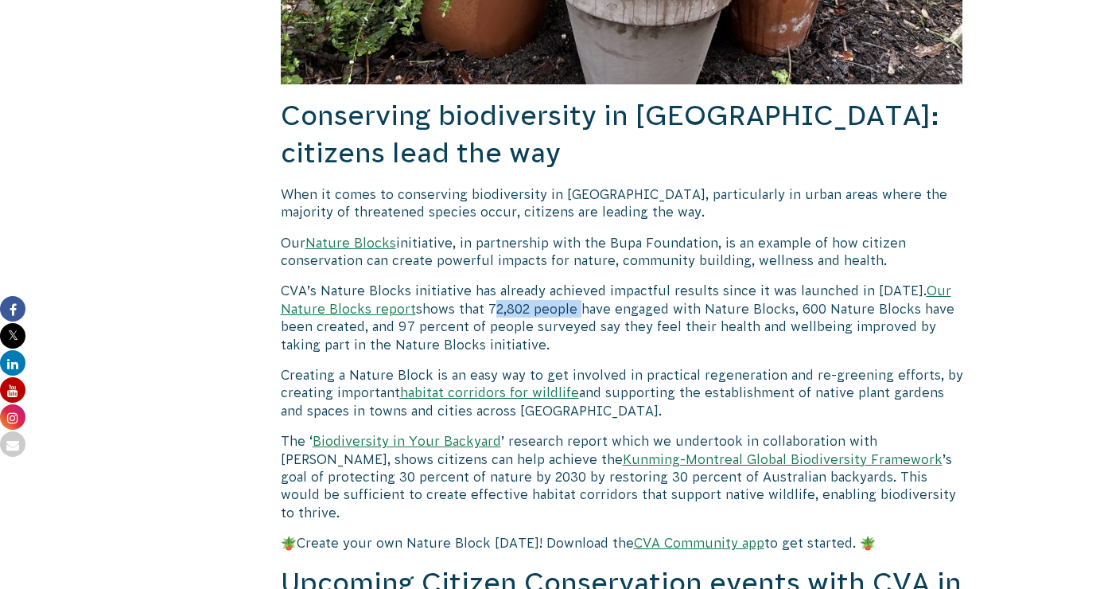
drag, startPoint x: 488, startPoint y: 192, endPoint x: 577, endPoint y: 195, distance: 89.1
click at [577, 282] on p "CVA’s Nature Blocks initiative has already achieved impactful results since it …" at bounding box center [622, 318] width 682 height 72
copy p "72,802 people"
click at [537, 282] on p "CVA’s Nature Blocks initiative has already achieved impactful results since it …" at bounding box center [622, 318] width 682 height 72
drag, startPoint x: 488, startPoint y: 193, endPoint x: 666, endPoint y: 192, distance: 178.2
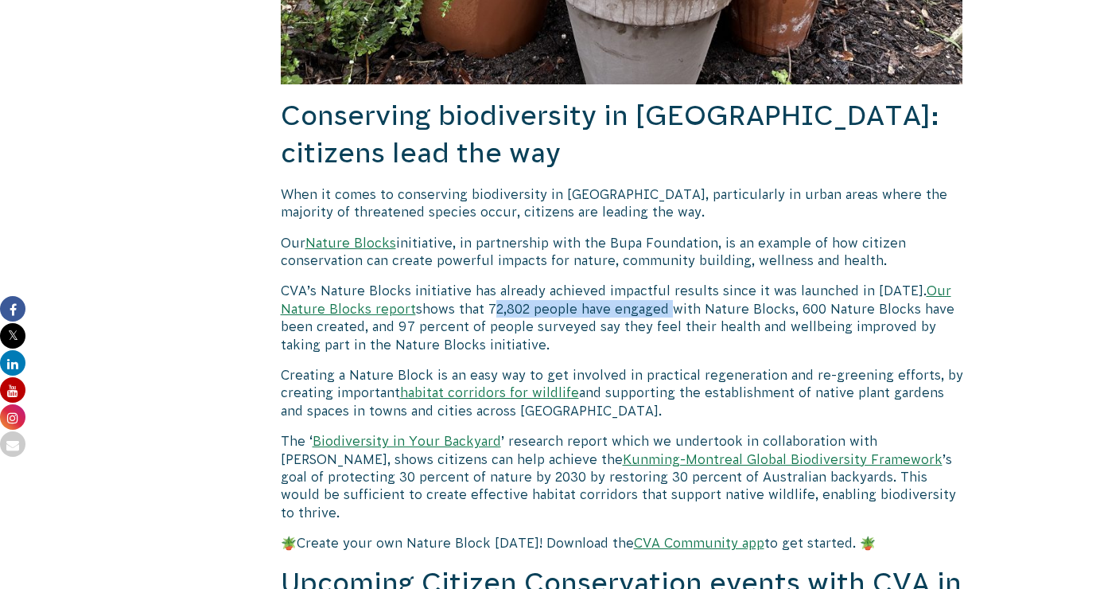
click at [666, 282] on p "CVA’s Nature Blocks initiative has already achieved impactful results since it …" at bounding box center [622, 318] width 682 height 72
copy p "72,802 people have engaged"
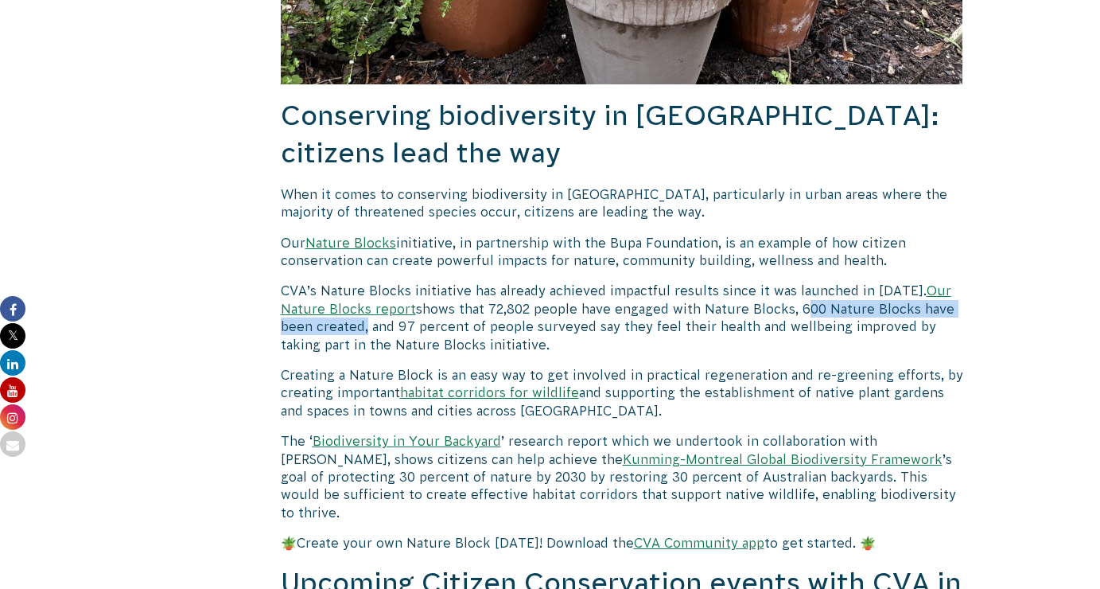
drag, startPoint x: 797, startPoint y: 192, endPoint x: 363, endPoint y: 216, distance: 434.1
click at [363, 282] on p "CVA’s Nature Blocks initiative has already achieved impactful results since it …" at bounding box center [622, 318] width 682 height 72
copy p "600 Nature Blocks have been created"
click at [10, 310] on icon at bounding box center [12, 308] width 25 height 25
click at [14, 364] on icon at bounding box center [12, 362] width 25 height 25
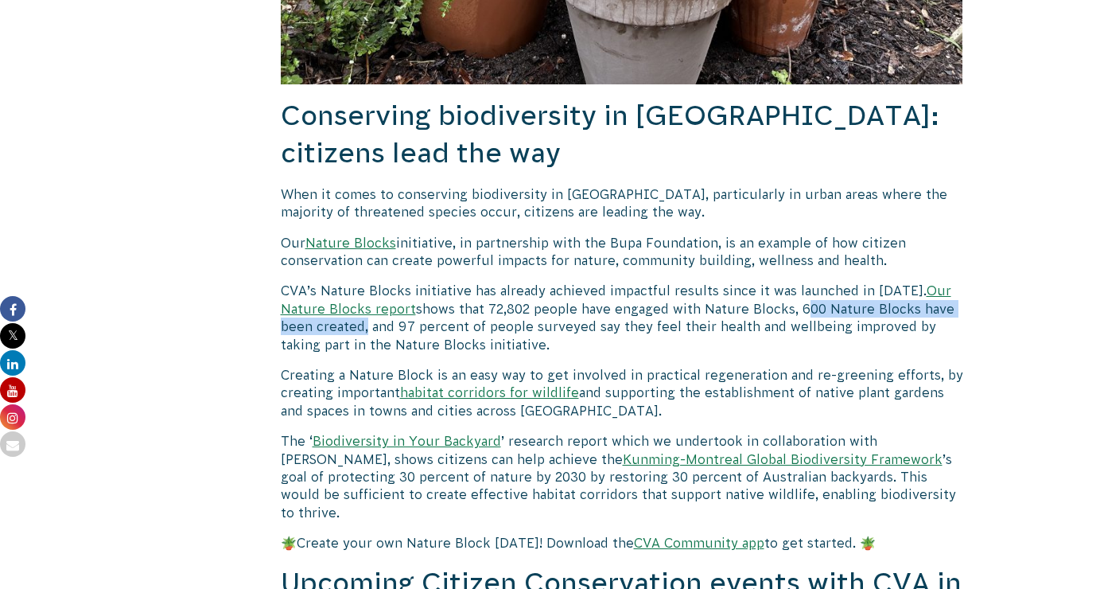
click at [15, 304] on icon at bounding box center [12, 308] width 25 height 25
click at [14, 415] on icon at bounding box center [12, 416] width 25 height 25
click at [14, 385] on icon at bounding box center [12, 389] width 25 height 25
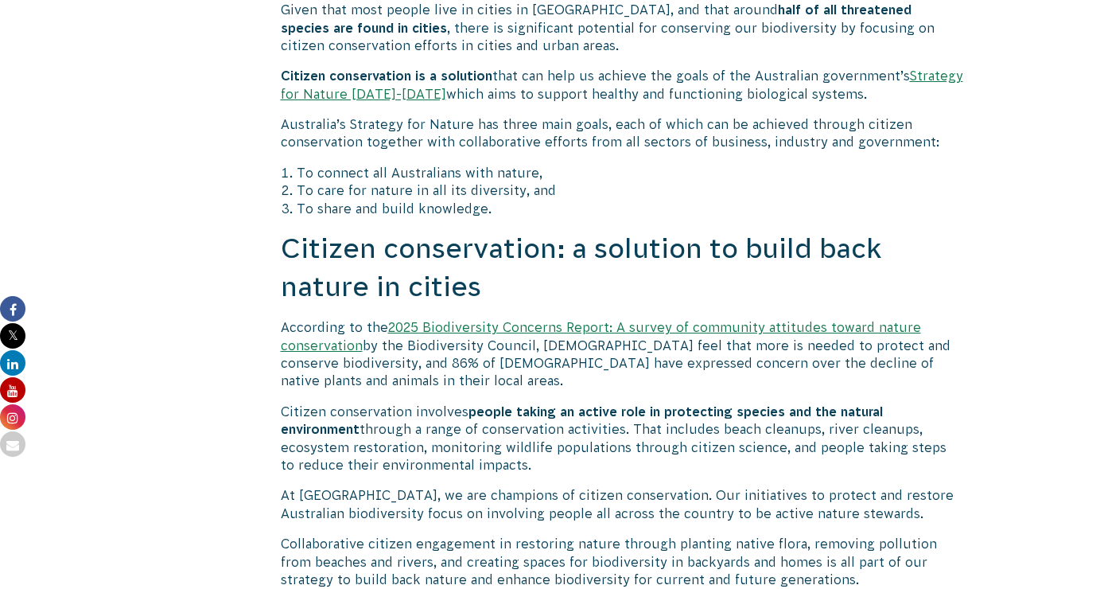
scroll to position [1956, 0]
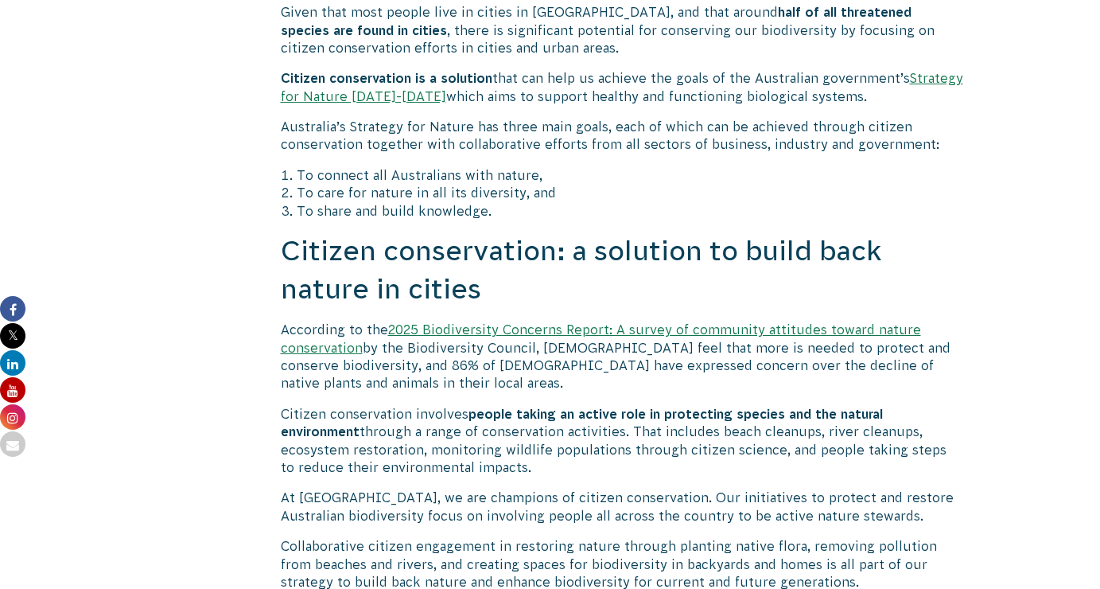
click at [447, 322] on link "2025 Biodiversity Concerns Report: A survey of community attitudes toward natur…" at bounding box center [601, 338] width 640 height 32
